Goal: Information Seeking & Learning: Learn about a topic

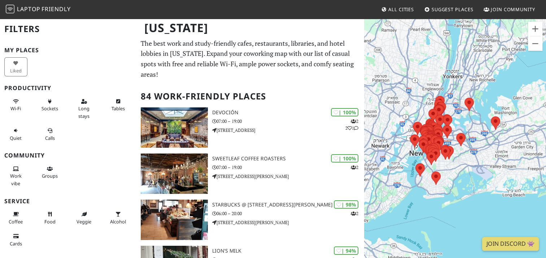
scroll to position [16, 0]
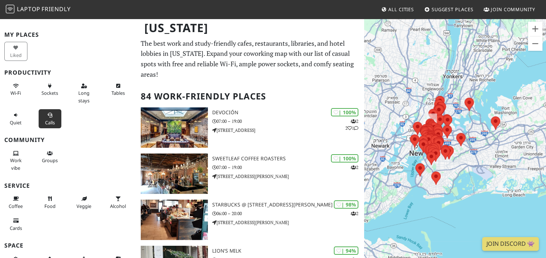
click at [47, 117] on button "Calls" at bounding box center [50, 118] width 23 height 19
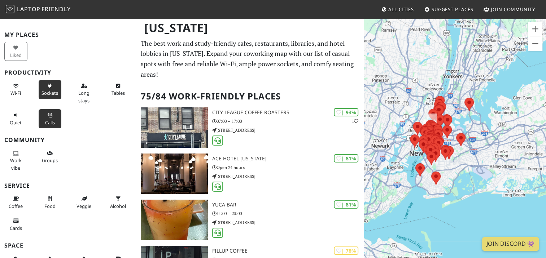
click at [42, 92] on span "Sockets" at bounding box center [50, 93] width 17 height 6
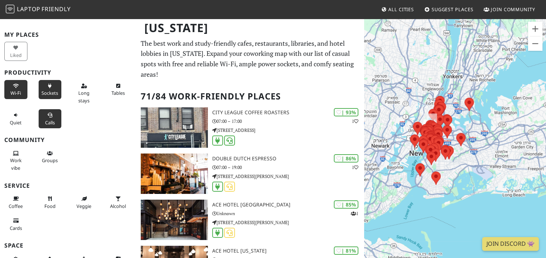
click at [8, 87] on button "Wi-Fi" at bounding box center [15, 89] width 23 height 19
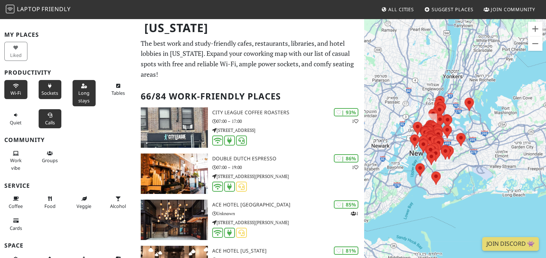
click at [85, 91] on span "Long stays" at bounding box center [83, 97] width 11 height 14
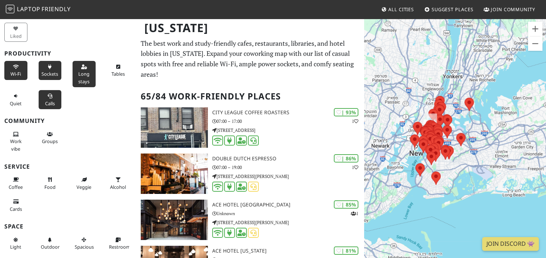
scroll to position [35, 0]
click at [13, 134] on icon at bounding box center [16, 134] width 6 height 5
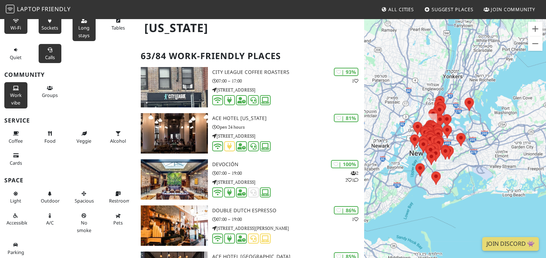
scroll to position [0, 0]
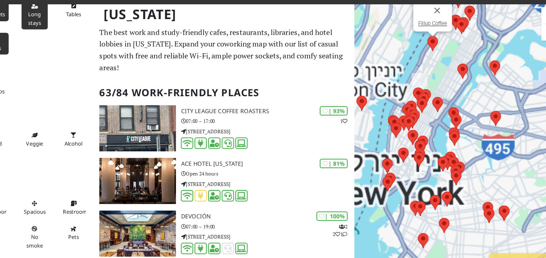
drag, startPoint x: 434, startPoint y: 119, endPoint x: 434, endPoint y: 59, distance: 60.3
click at [434, 59] on img at bounding box center [432, 53] width 9 height 13
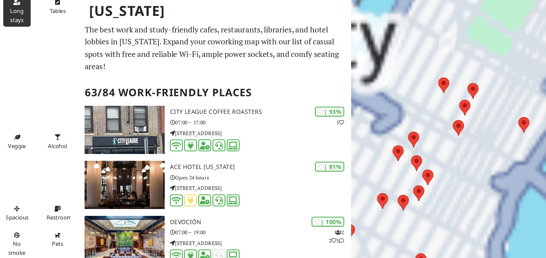
drag, startPoint x: 416, startPoint y: 108, endPoint x: 467, endPoint y: 66, distance: 65.4
click at [467, 66] on div at bounding box center [455, 147] width 182 height 258
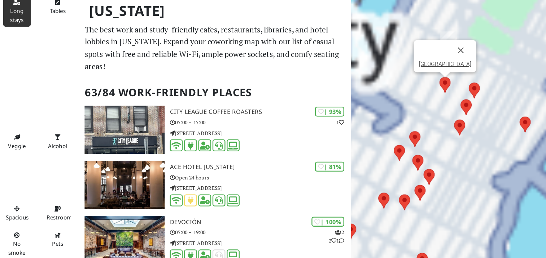
click at [445, 89] on img at bounding box center [442, 89] width 9 height 13
click at [469, 94] on img at bounding box center [467, 94] width 9 height 13
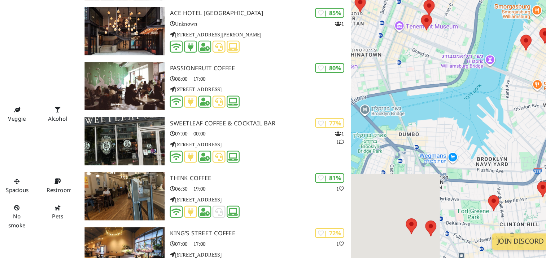
scroll to position [291, 0]
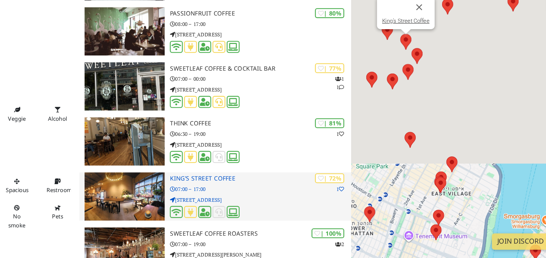
drag, startPoint x: 408, startPoint y: 163, endPoint x: 329, endPoint y: 203, distance: 88.5
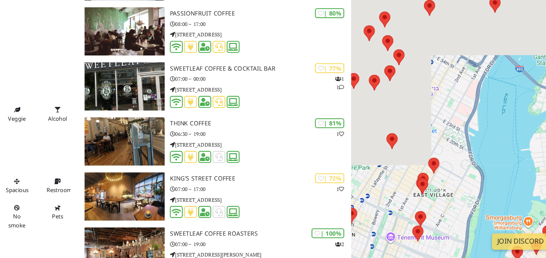
drag, startPoint x: 466, startPoint y: 151, endPoint x: 452, endPoint y: 152, distance: 14.1
click at [452, 152] on div "FAO Schwarz" at bounding box center [455, 147] width 182 height 258
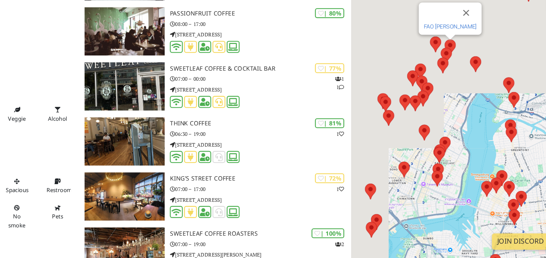
click at [445, 62] on link "FAO Schwarz" at bounding box center [447, 63] width 44 height 5
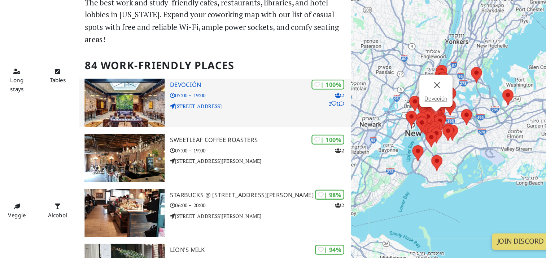
click at [243, 127] on p "[STREET_ADDRESS]" at bounding box center [288, 130] width 152 height 7
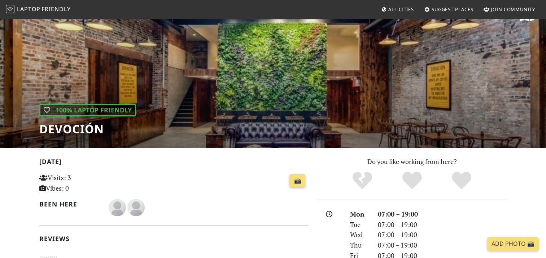
scroll to position [29, 0]
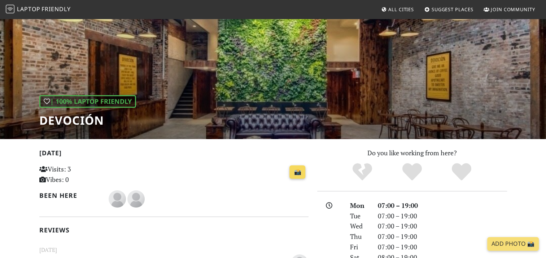
click at [295, 169] on link "📸" at bounding box center [298, 173] width 16 height 14
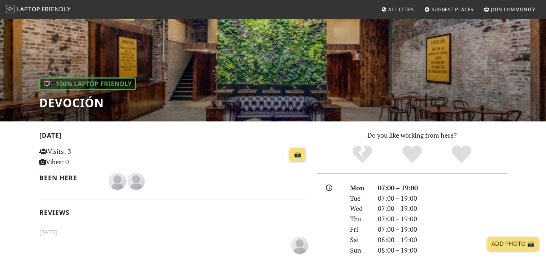
scroll to position [0, 0]
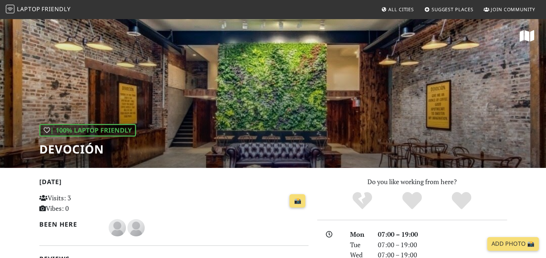
click at [85, 147] on h1 "Devoción" at bounding box center [87, 150] width 97 height 14
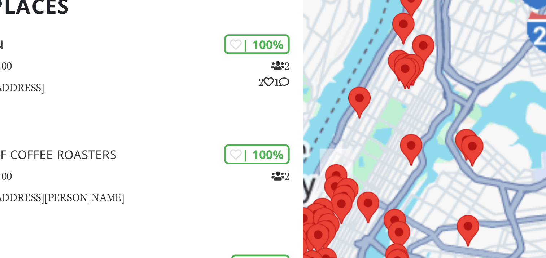
scroll to position [5, 0]
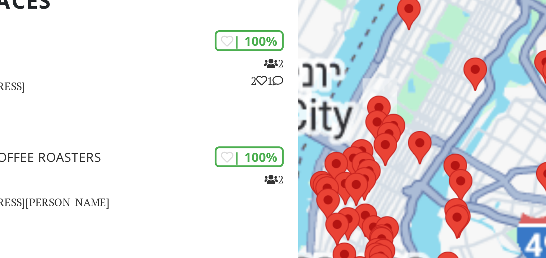
drag, startPoint x: 400, startPoint y: 155, endPoint x: 428, endPoint y: 98, distance: 63.4
click at [425, 105] on div at bounding box center [455, 147] width 182 height 258
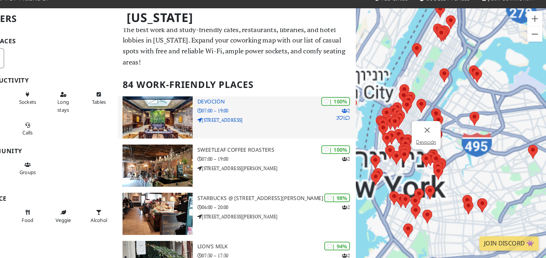
scroll to position [14, 0]
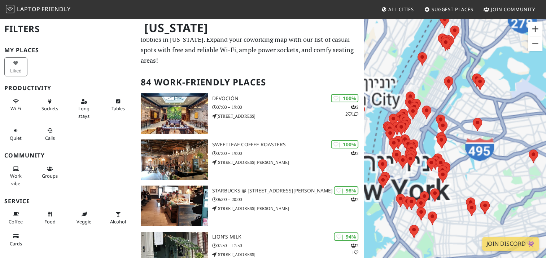
click at [535, 34] on button "הגדלת התצוגה" at bounding box center [535, 29] width 14 height 14
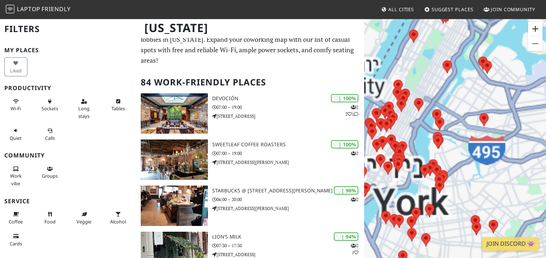
click at [535, 34] on button "הגדלת התצוגה" at bounding box center [535, 29] width 14 height 14
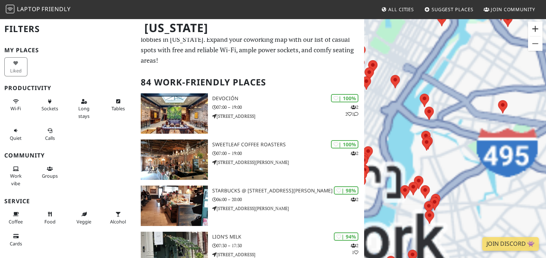
click at [535, 34] on button "הגדלת התצוגה" at bounding box center [535, 29] width 14 height 14
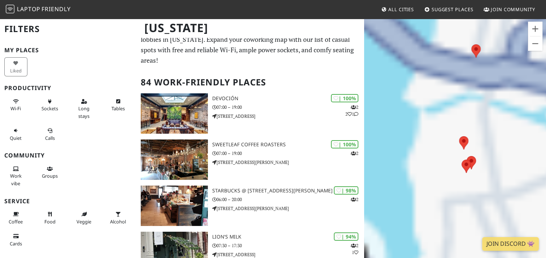
drag, startPoint x: 527, startPoint y: 123, endPoint x: 551, endPoint y: 139, distance: 28.6
click at [546, 139] on html "Laptop Friendly All Cities Suggest Places Join Community New York Filters My Pl…" at bounding box center [273, 115] width 546 height 258
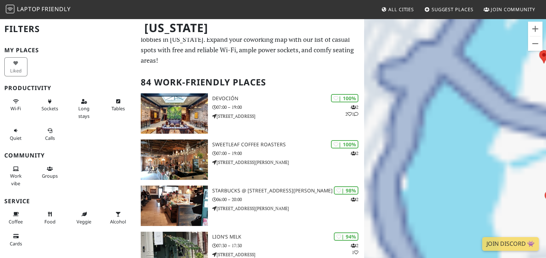
drag, startPoint x: 473, startPoint y: 134, endPoint x: 535, endPoint y: 173, distance: 73.4
click at [535, 173] on div at bounding box center [455, 147] width 182 height 258
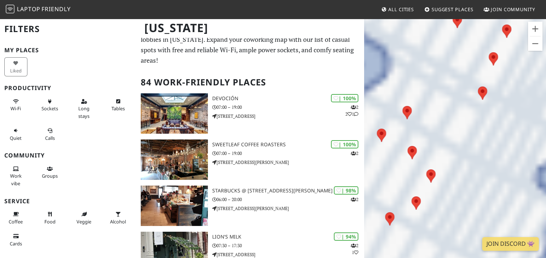
click at [546, 159] on html "Laptop Friendly All Cities Suggest Places Join Community New York Filters My Pl…" at bounding box center [273, 115] width 546 height 258
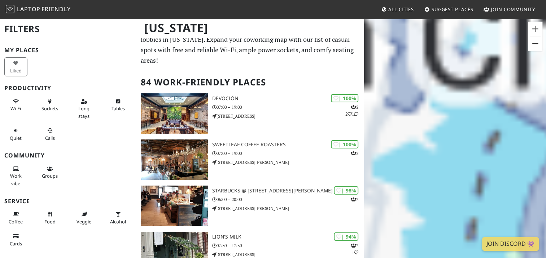
click at [530, 44] on button "הקטנת התצוגה" at bounding box center [535, 43] width 14 height 14
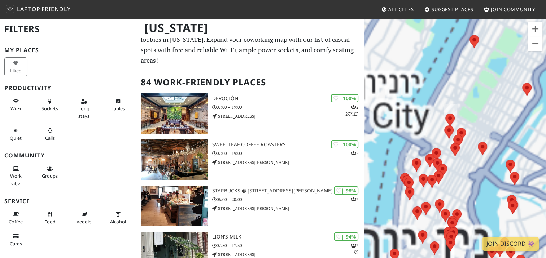
drag, startPoint x: 478, startPoint y: 142, endPoint x: 392, endPoint y: 139, distance: 86.3
click at [392, 139] on div at bounding box center [455, 147] width 182 height 258
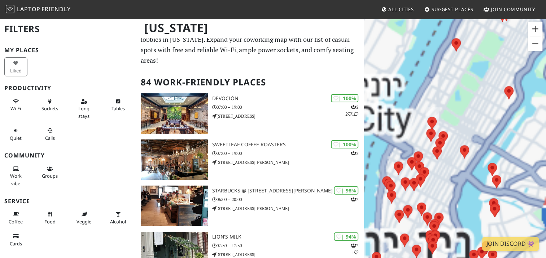
click at [532, 31] on button "הגדלת התצוגה" at bounding box center [535, 29] width 14 height 14
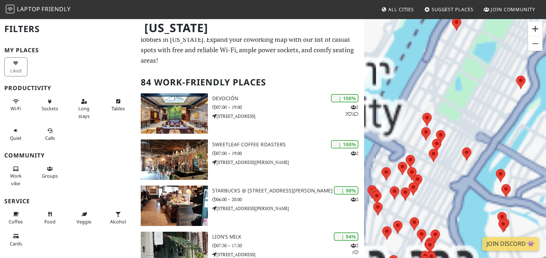
click at [532, 31] on button "הגדלת התצוגה" at bounding box center [535, 29] width 14 height 14
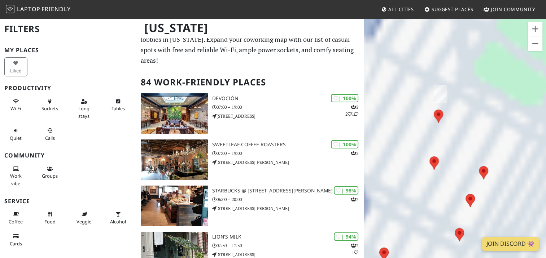
drag, startPoint x: 436, startPoint y: 95, endPoint x: 496, endPoint y: 129, distance: 68.9
click at [496, 129] on div at bounding box center [455, 147] width 182 height 258
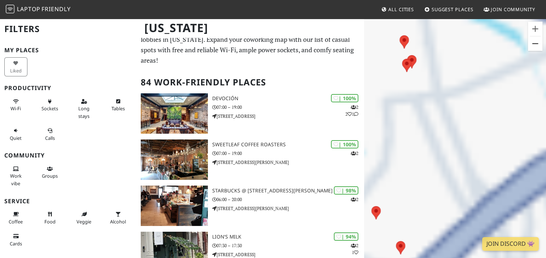
click at [536, 47] on button "הקטנת התצוגה" at bounding box center [535, 43] width 14 height 14
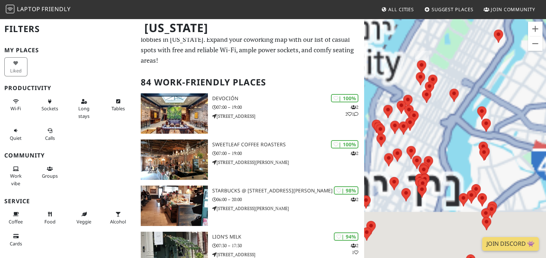
drag, startPoint x: 427, startPoint y: 94, endPoint x: 469, endPoint y: 128, distance: 53.3
click at [469, 128] on div at bounding box center [455, 147] width 182 height 258
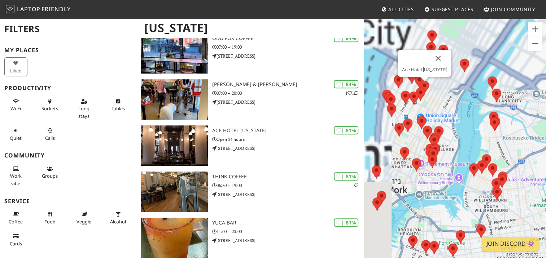
scroll to position [444, 0]
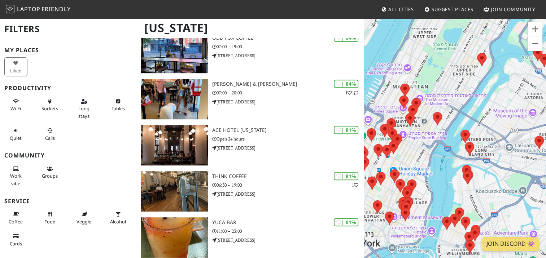
drag, startPoint x: 482, startPoint y: 85, endPoint x: 445, endPoint y: 152, distance: 76.9
click at [445, 152] on div at bounding box center [455, 147] width 182 height 258
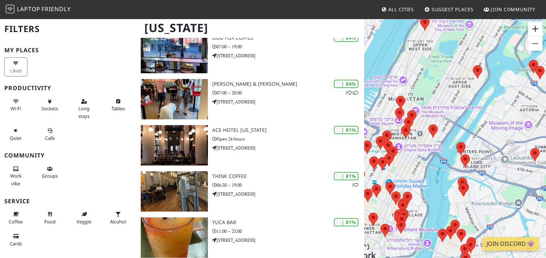
click at [541, 29] on button "הגדלת התצוגה" at bounding box center [535, 29] width 14 height 14
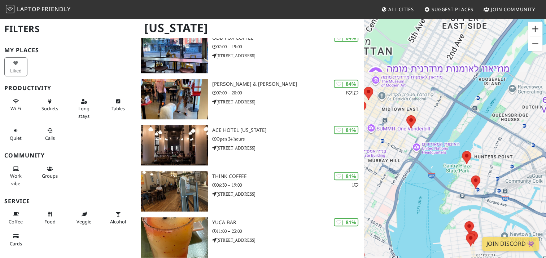
click at [541, 29] on button "הגדלת התצוגה" at bounding box center [535, 29] width 14 height 14
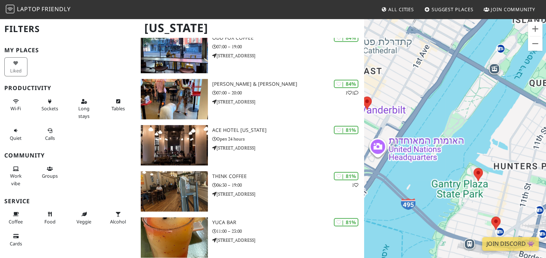
drag, startPoint x: 447, startPoint y: 149, endPoint x: 469, endPoint y: 186, distance: 43.0
click at [469, 186] on div at bounding box center [455, 147] width 182 height 258
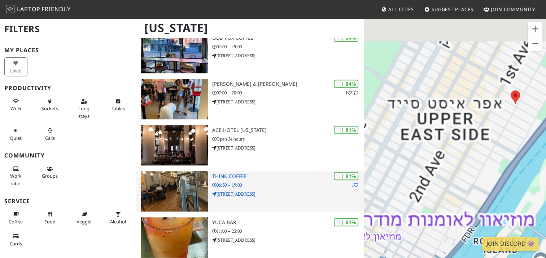
drag, startPoint x: 470, startPoint y: 156, endPoint x: 359, endPoint y: 192, distance: 116.8
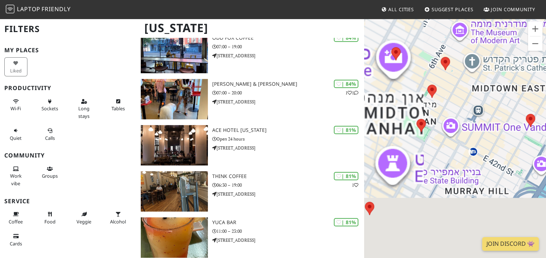
drag, startPoint x: 475, startPoint y: 95, endPoint x: 425, endPoint y: 200, distance: 116.1
click at [425, 200] on div at bounding box center [455, 147] width 182 height 258
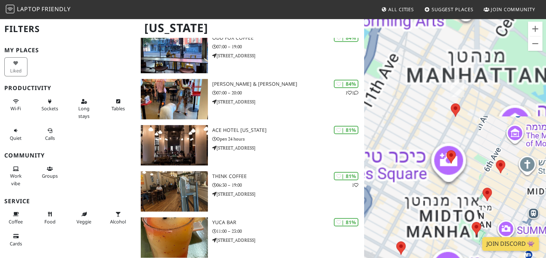
drag, startPoint x: 426, startPoint y: 162, endPoint x: 499, endPoint y: 250, distance: 114.3
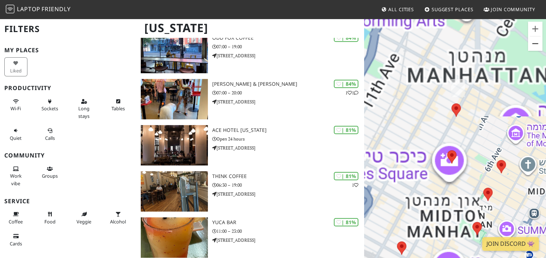
click at [536, 45] on button "הקטנת התצוגה" at bounding box center [535, 43] width 14 height 14
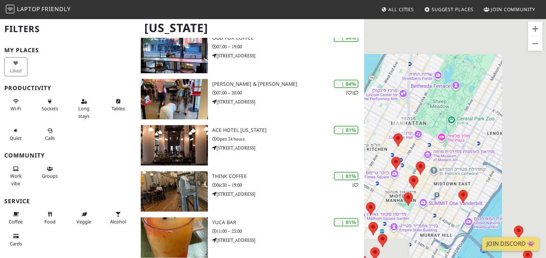
drag, startPoint x: 503, startPoint y: 96, endPoint x: 417, endPoint y: 123, distance: 90.3
click at [417, 123] on div at bounding box center [455, 147] width 182 height 258
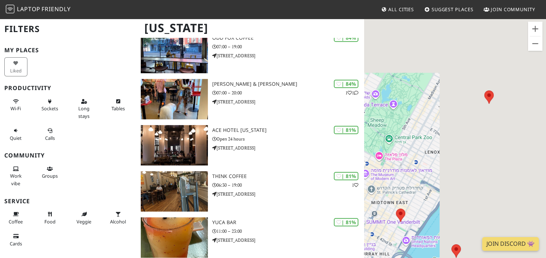
drag, startPoint x: 480, startPoint y: 122, endPoint x: 449, endPoint y: 129, distance: 31.7
click at [449, 129] on div at bounding box center [455, 147] width 182 height 258
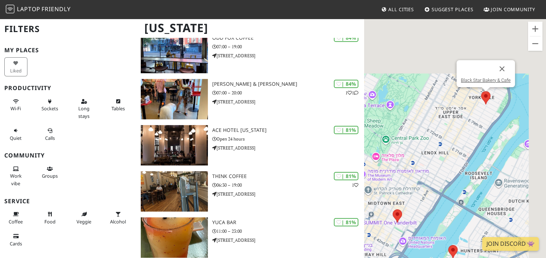
click at [487, 95] on img at bounding box center [485, 97] width 9 height 13
click at [488, 82] on link "Black Star Bakery & Cafe" at bounding box center [486, 80] width 50 height 5
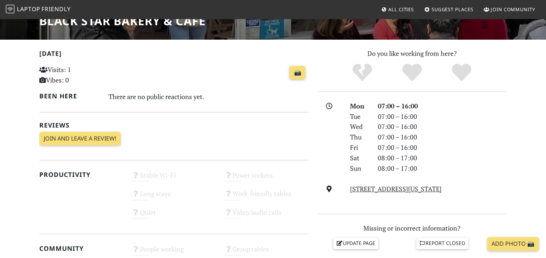
scroll to position [129, 0]
